Goal: Information Seeking & Learning: Learn about a topic

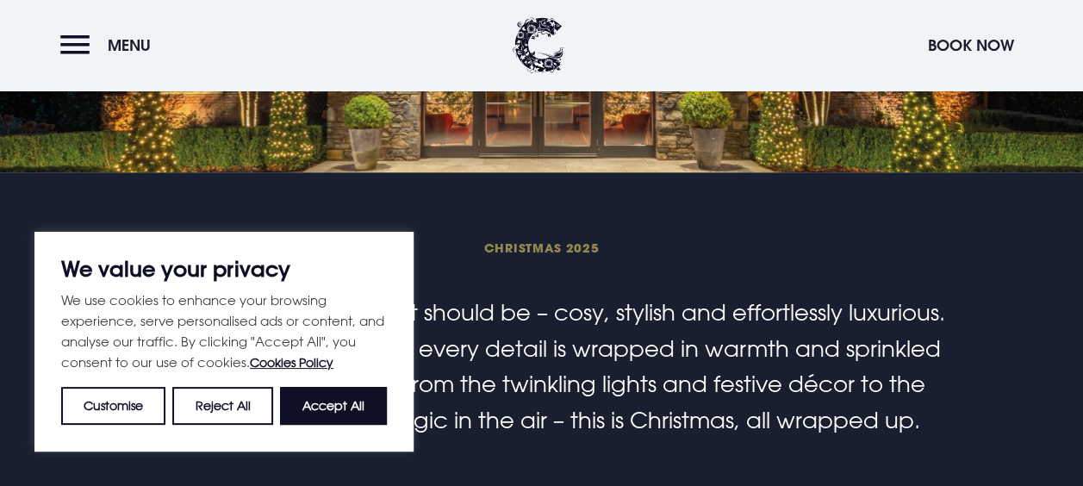
scroll to position [345, 0]
click at [314, 402] on button "Accept All" at bounding box center [333, 406] width 107 height 38
checkbox input "true"
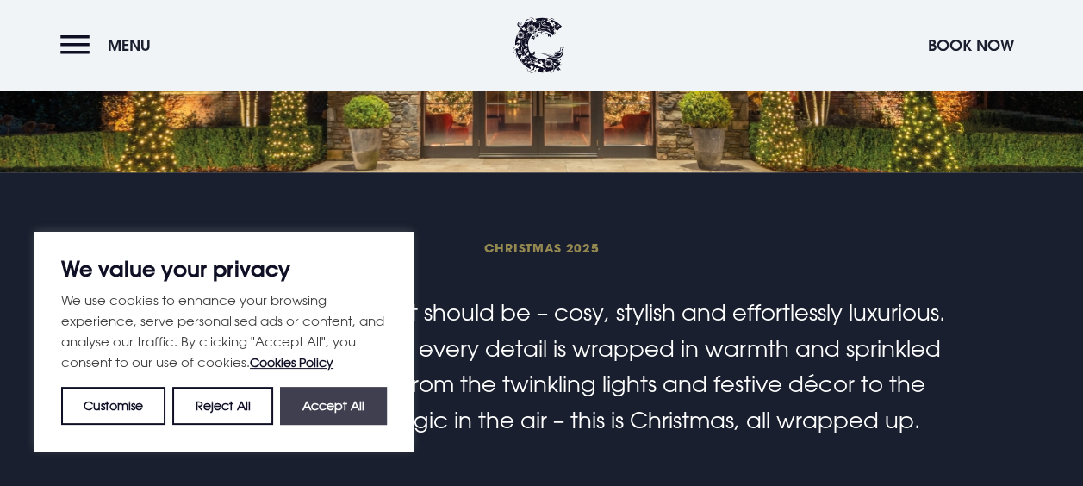
checkbox input "true"
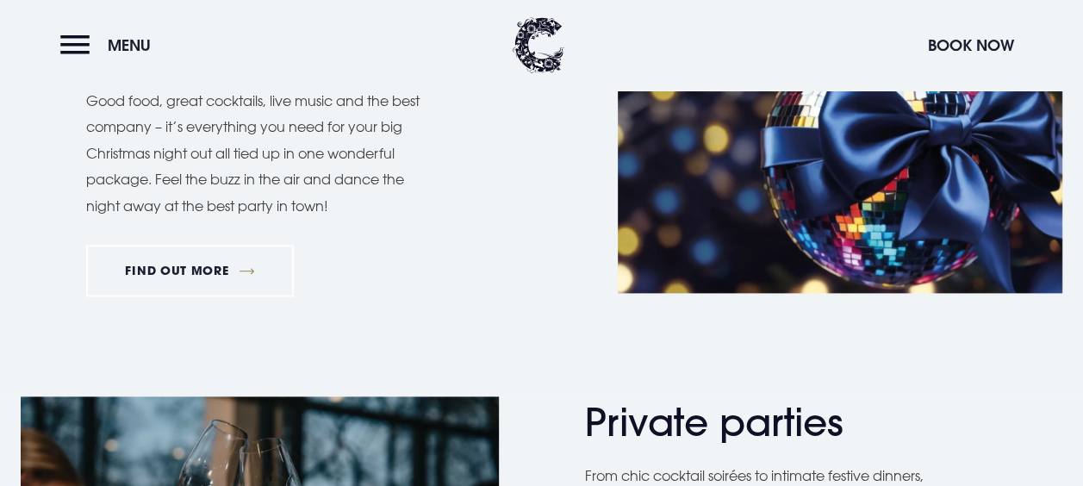
scroll to position [948, 0]
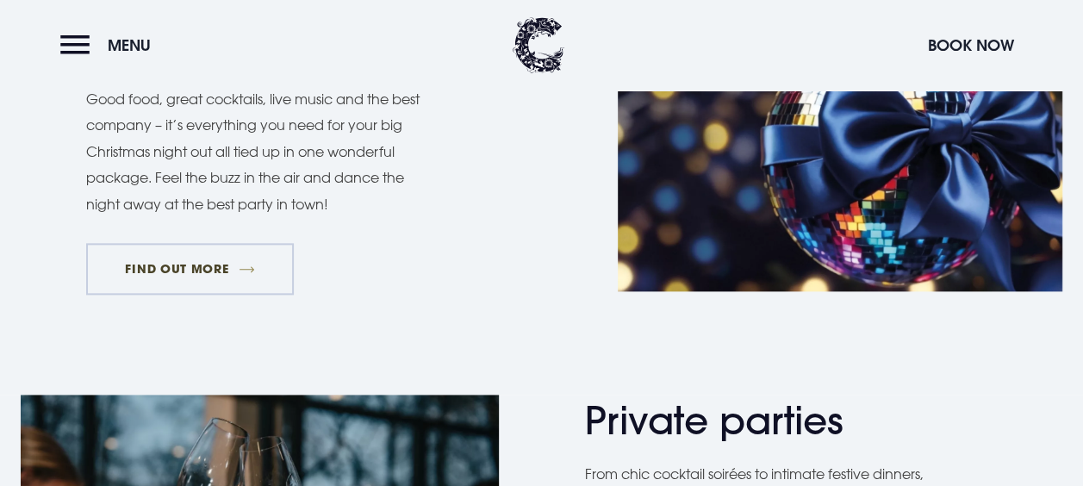
click at [166, 276] on link "FIND OUT MORE" at bounding box center [190, 269] width 208 height 52
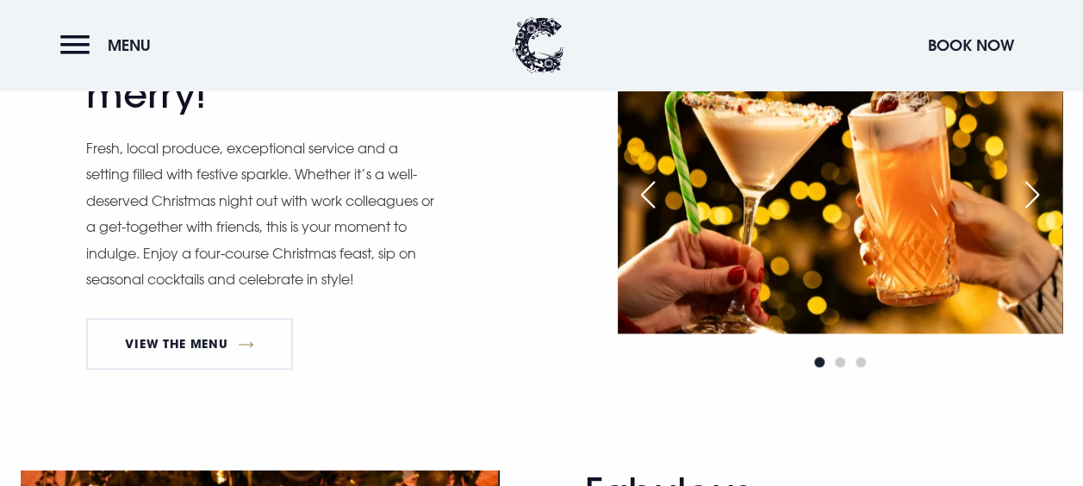
scroll to position [1034, 0]
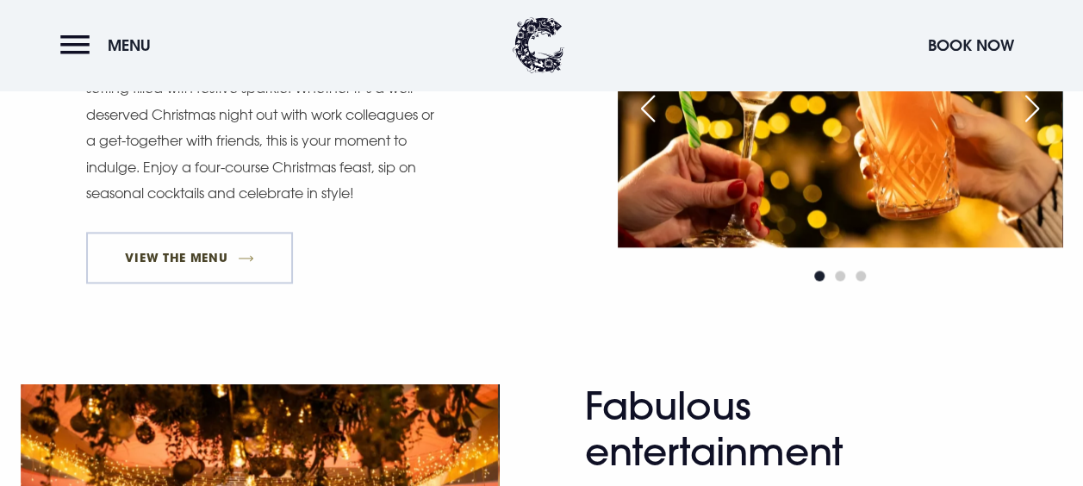
click at [209, 265] on link "View The Menu" at bounding box center [189, 258] width 207 height 52
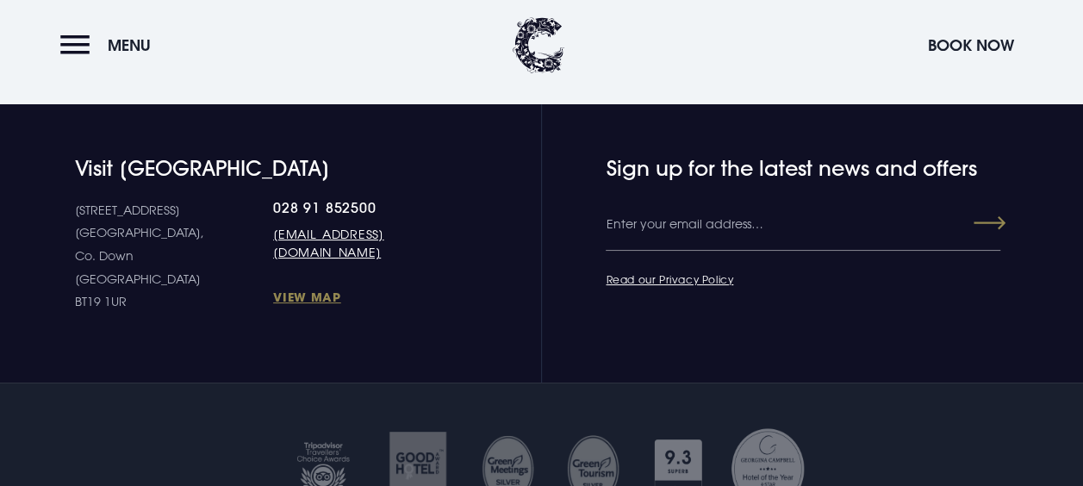
scroll to position [3361, 0]
